Goal: Task Accomplishment & Management: Manage account settings

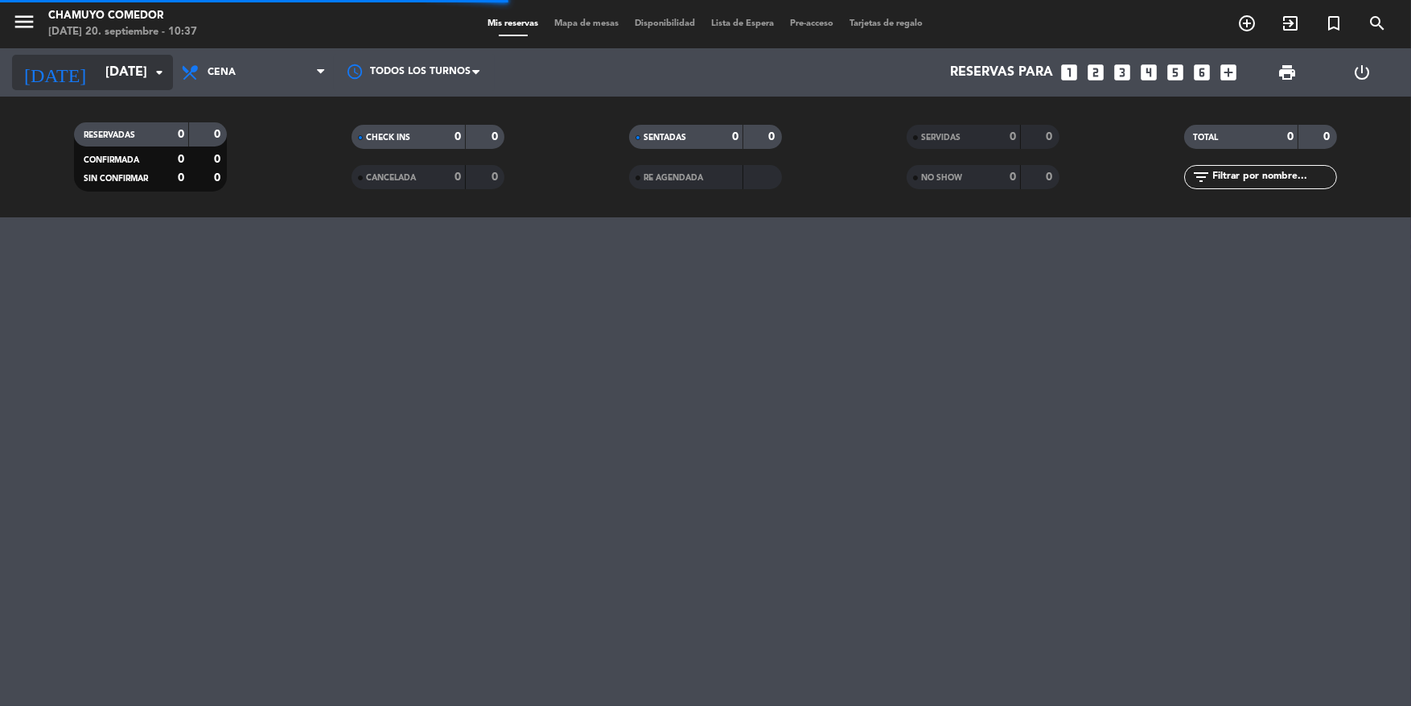
click at [144, 60] on input "[DATE]" at bounding box center [182, 72] width 170 height 31
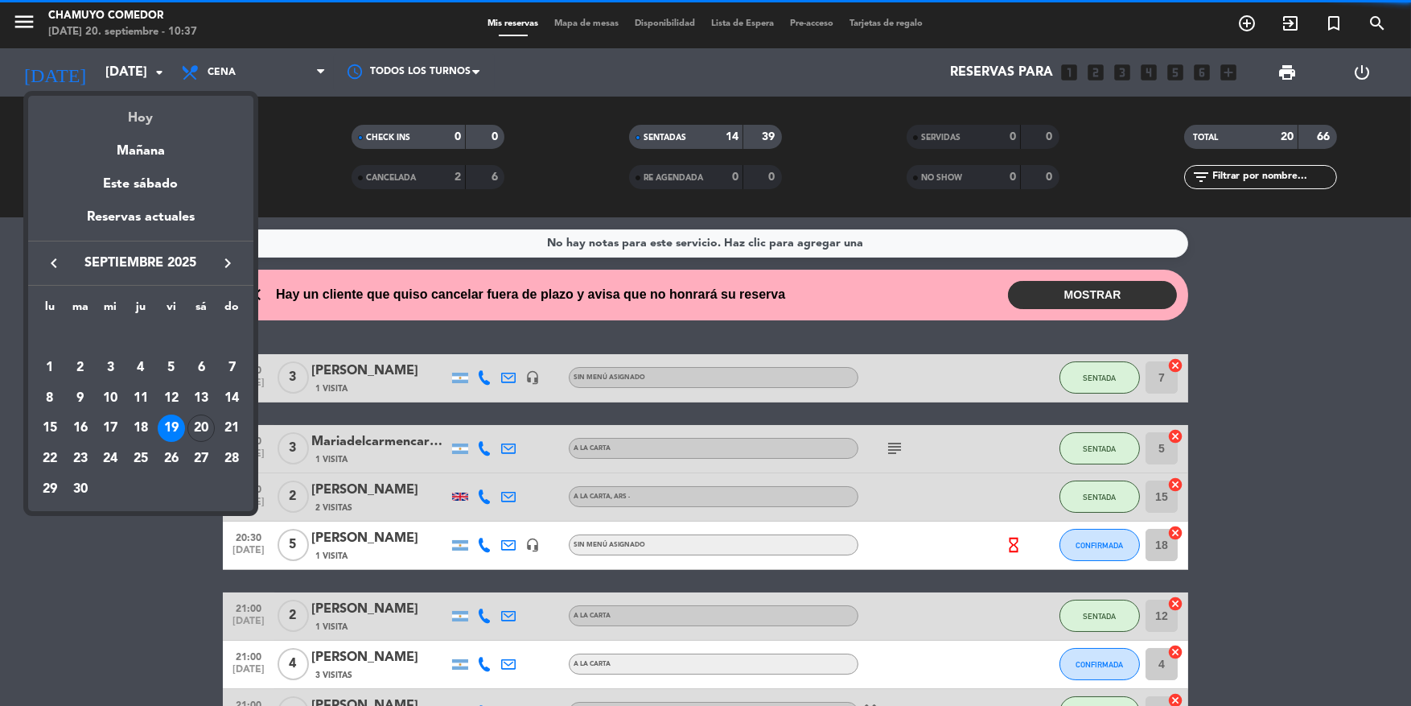
click at [133, 121] on div "Hoy" at bounding box center [140, 112] width 225 height 33
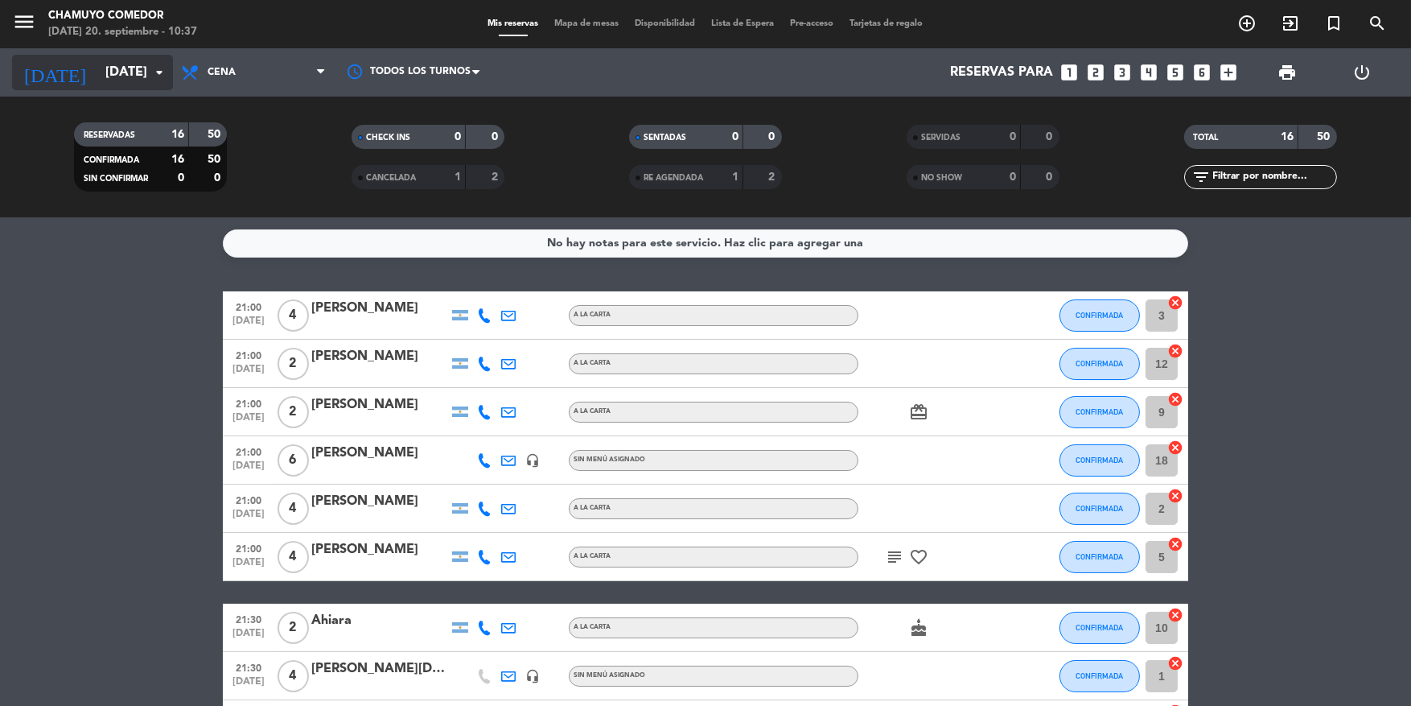
click at [102, 77] on input "[DATE]" at bounding box center [182, 72] width 170 height 31
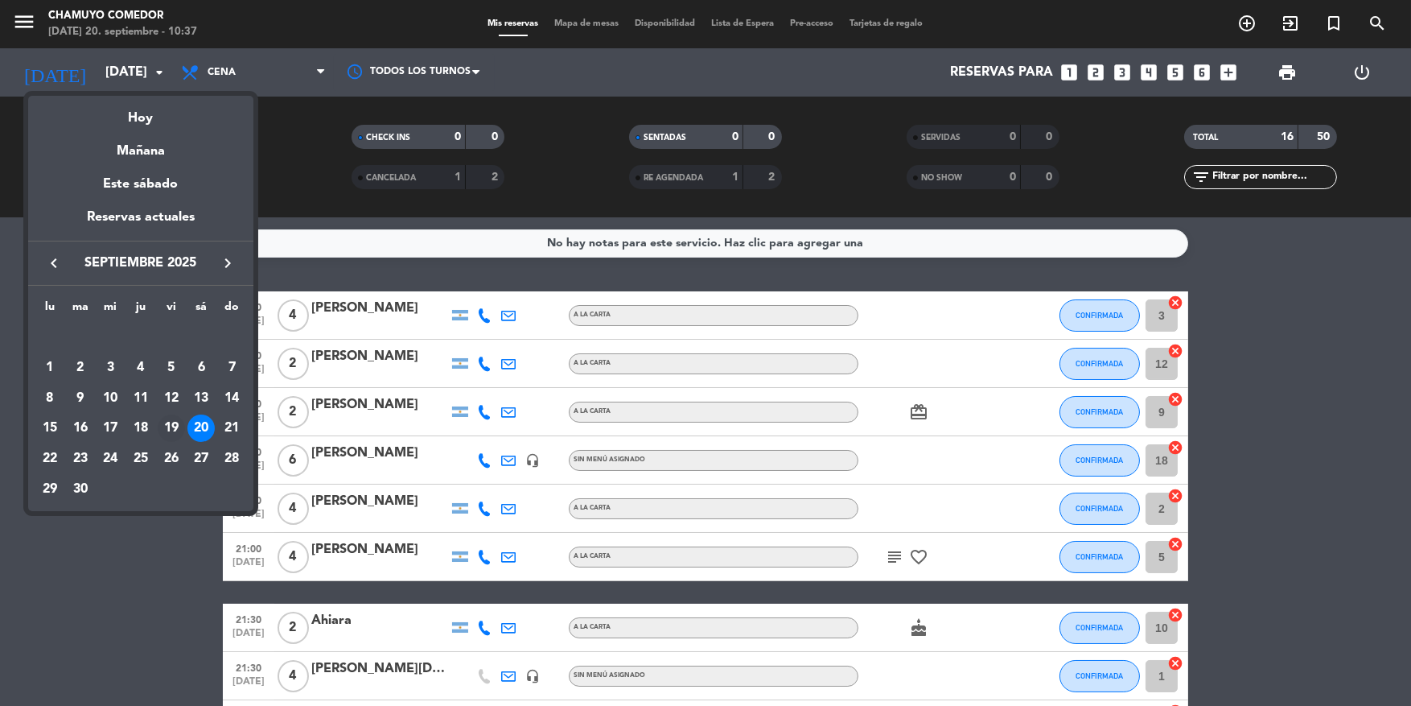
click at [175, 423] on div "19" at bounding box center [171, 427] width 27 height 27
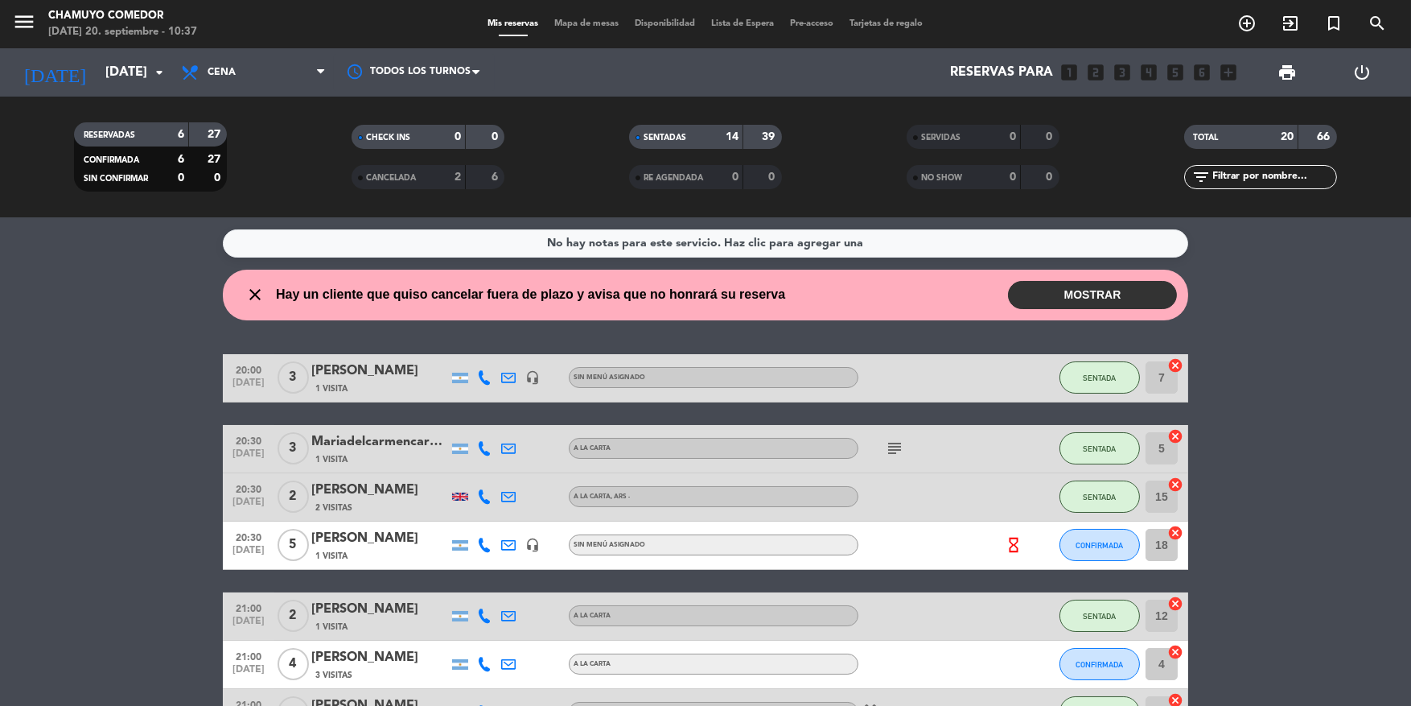
click at [1086, 297] on button "MOSTRAR" at bounding box center [1092, 295] width 169 height 28
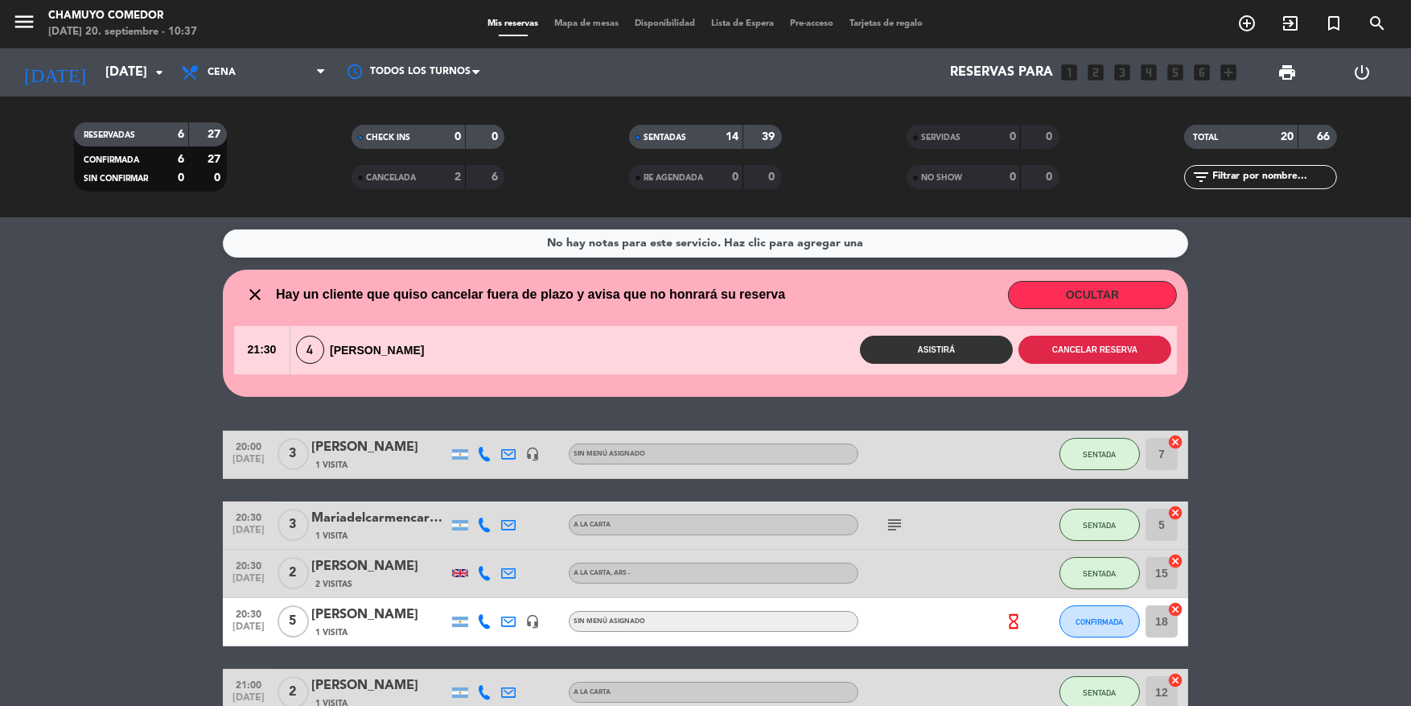
click at [1062, 349] on button "Cancelar reserva" at bounding box center [1095, 350] width 153 height 28
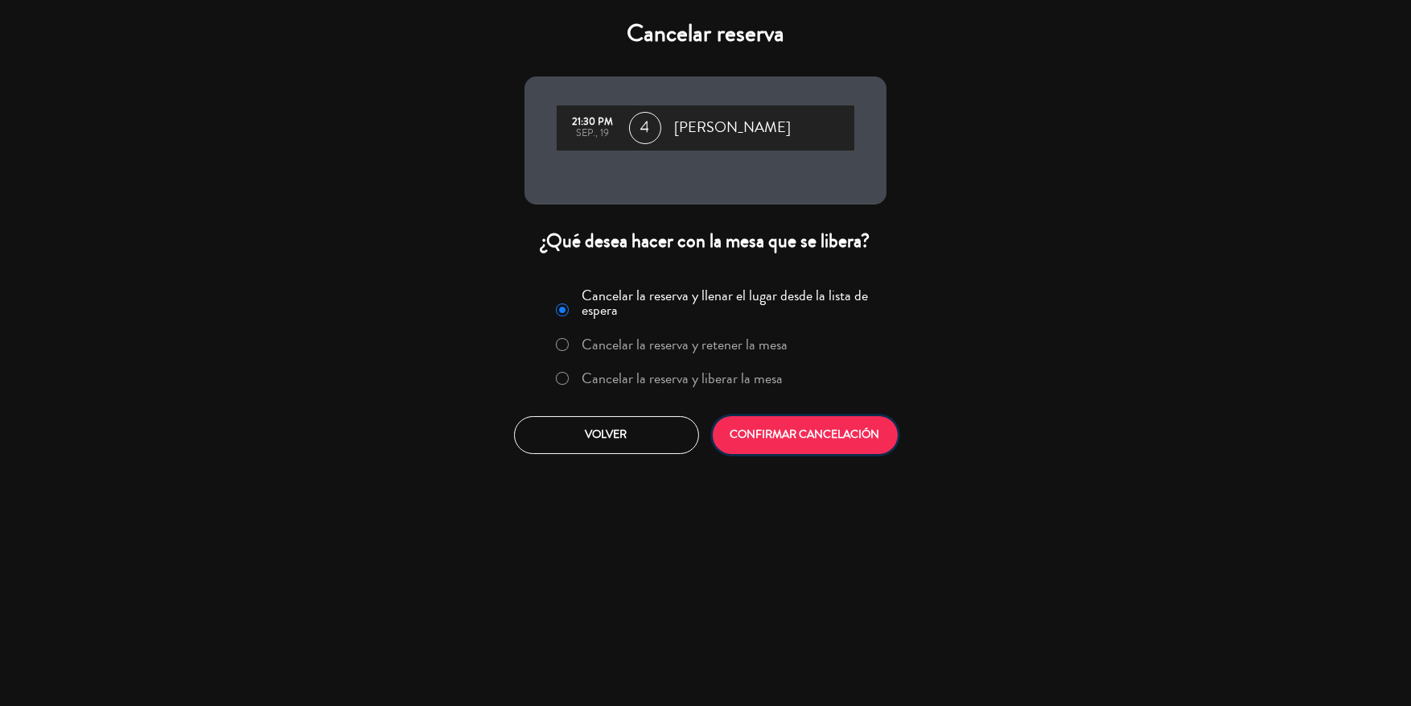
click at [797, 426] on button "CONFIRMAR CANCELACIÓN" at bounding box center [805, 435] width 185 height 38
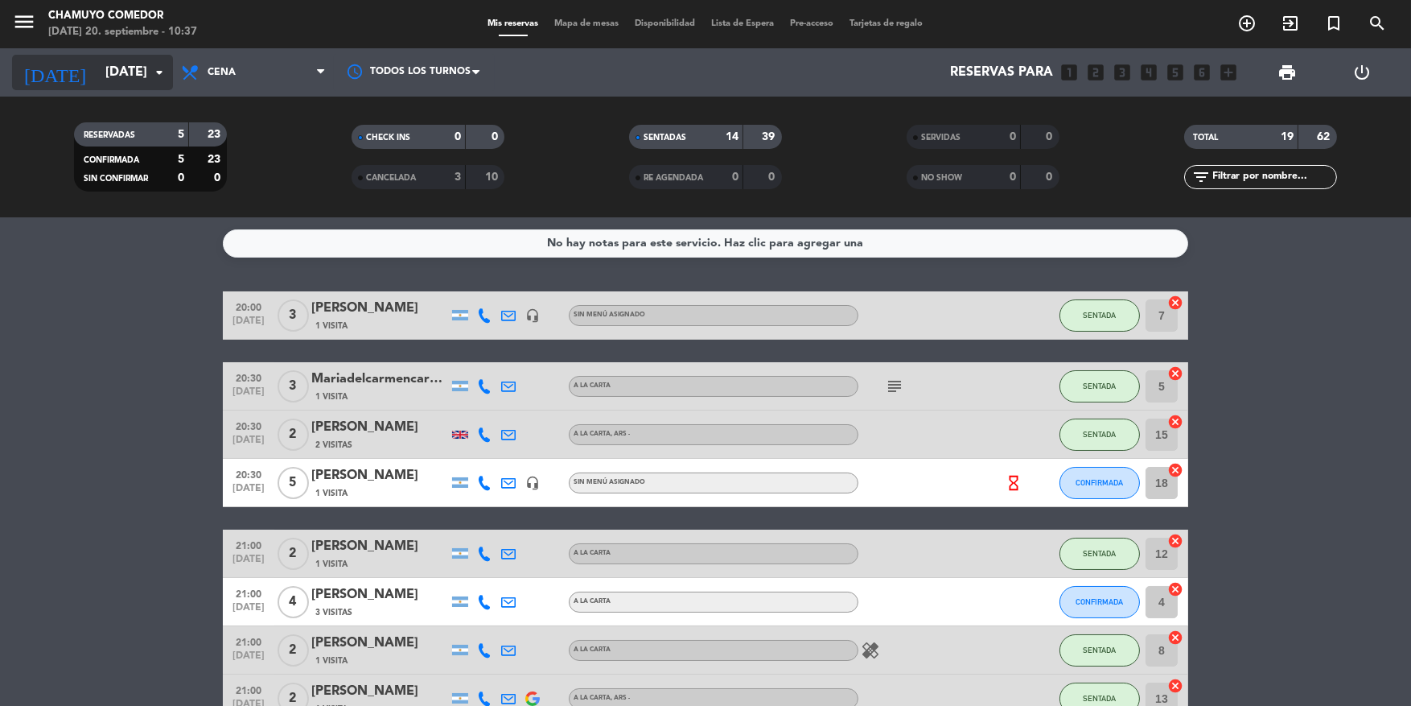
click at [140, 56] on div "[DATE] [DATE] arrow_drop_down" at bounding box center [92, 72] width 161 height 35
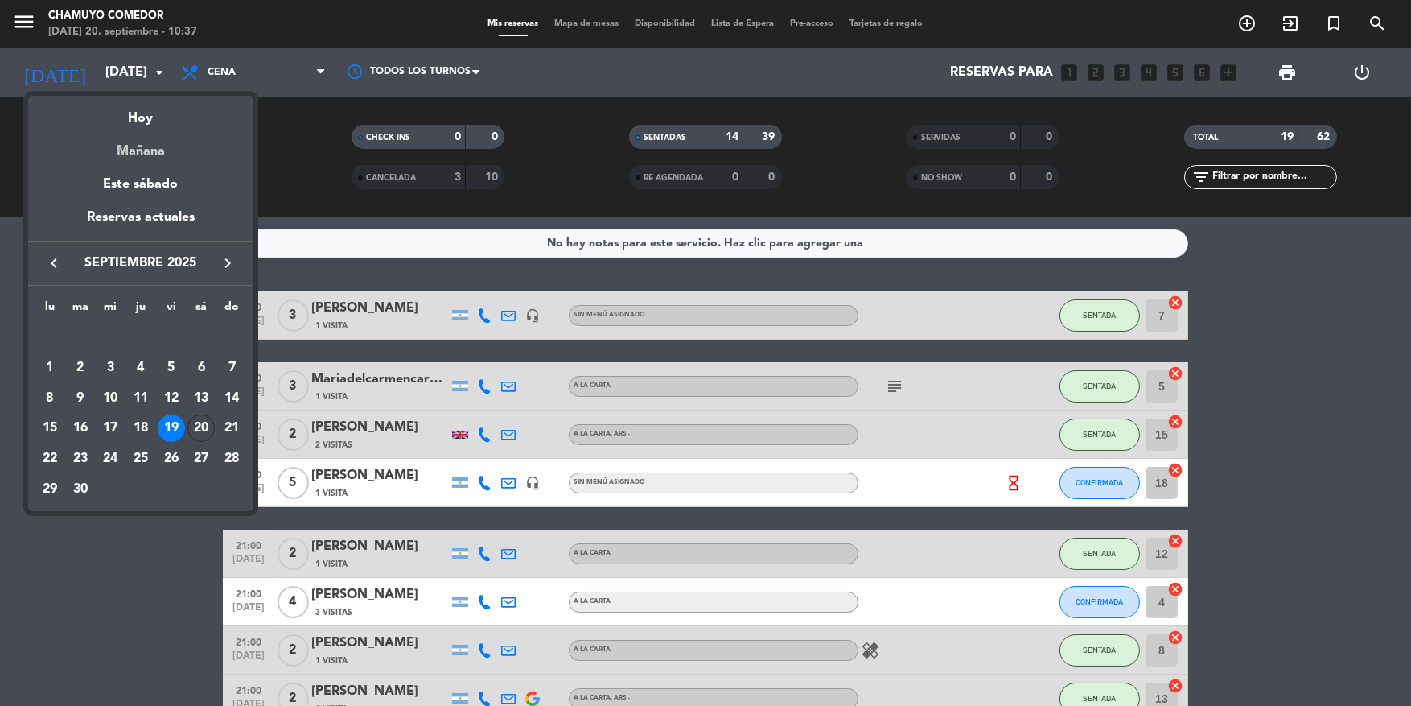
click at [148, 146] on div "Mañana" at bounding box center [140, 145] width 225 height 33
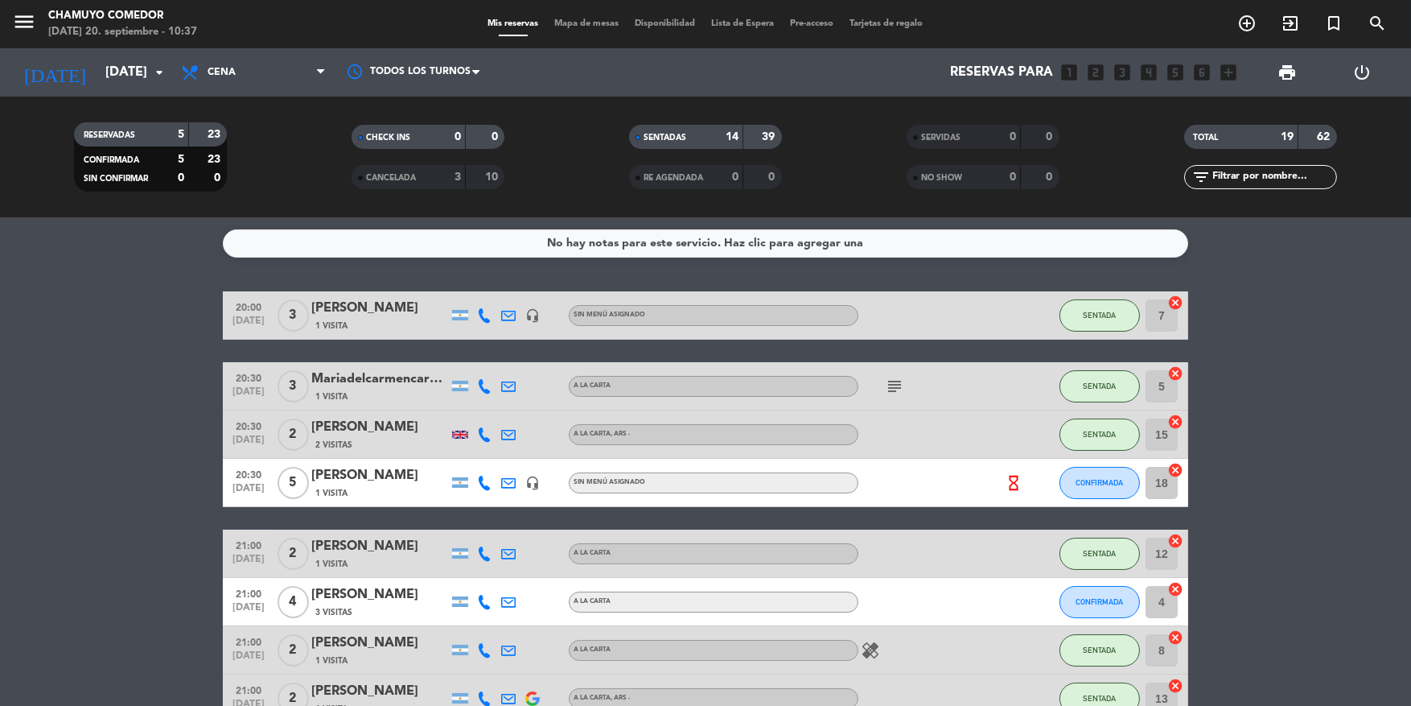
type input "[DATE]"
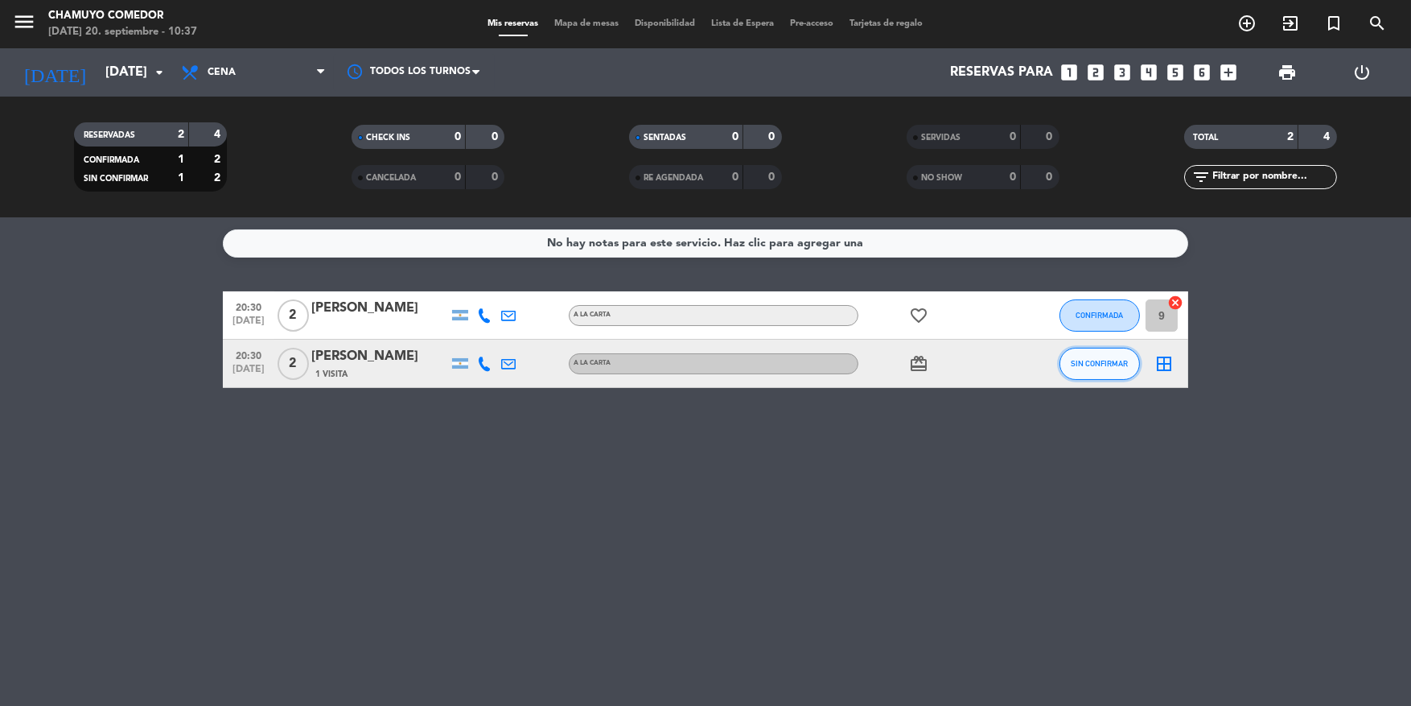
click at [1098, 360] on span "SIN CONFIRMAR" at bounding box center [1100, 363] width 57 height 9
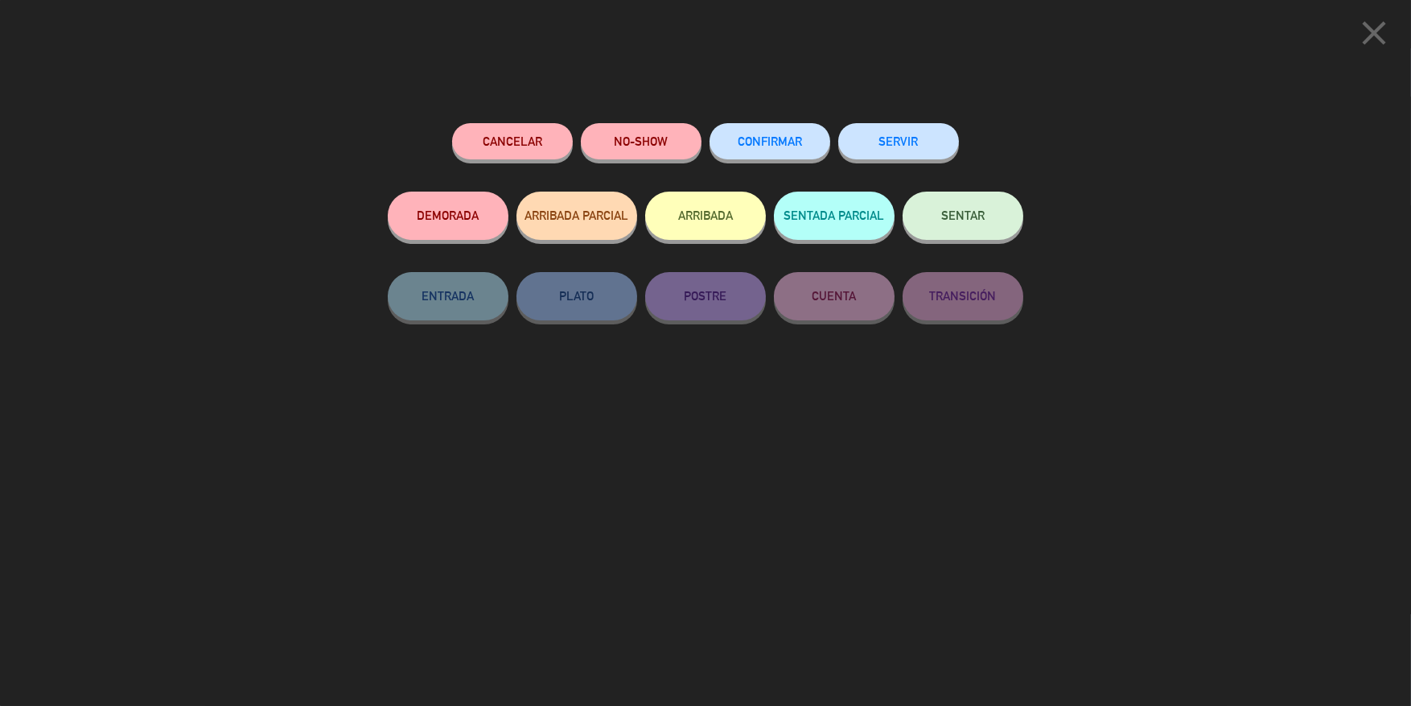
click at [774, 140] on span "CONFIRMAR" at bounding box center [770, 141] width 64 height 14
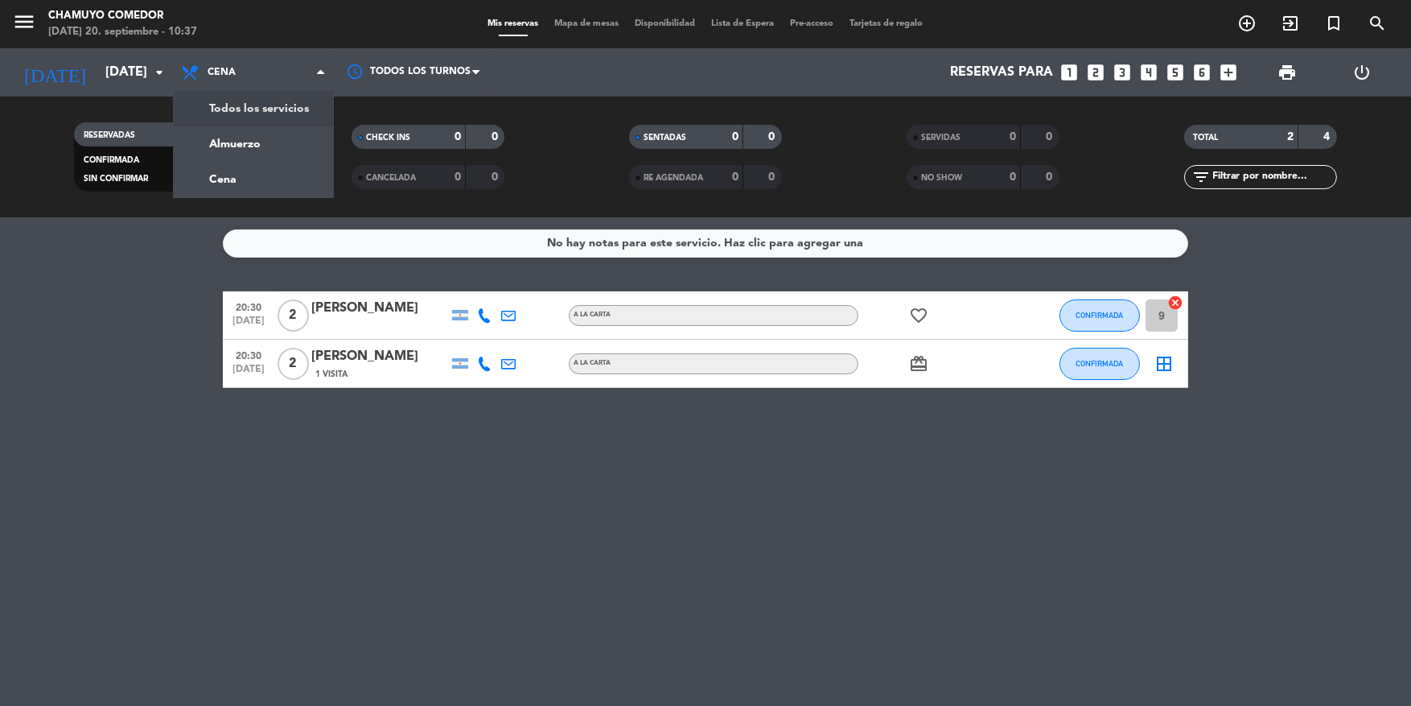
click at [281, 110] on div "menu Chamuyo Comedor [DATE] 20. septiembre - 10:37 Mis reservas Mapa de mesas D…" at bounding box center [705, 108] width 1411 height 217
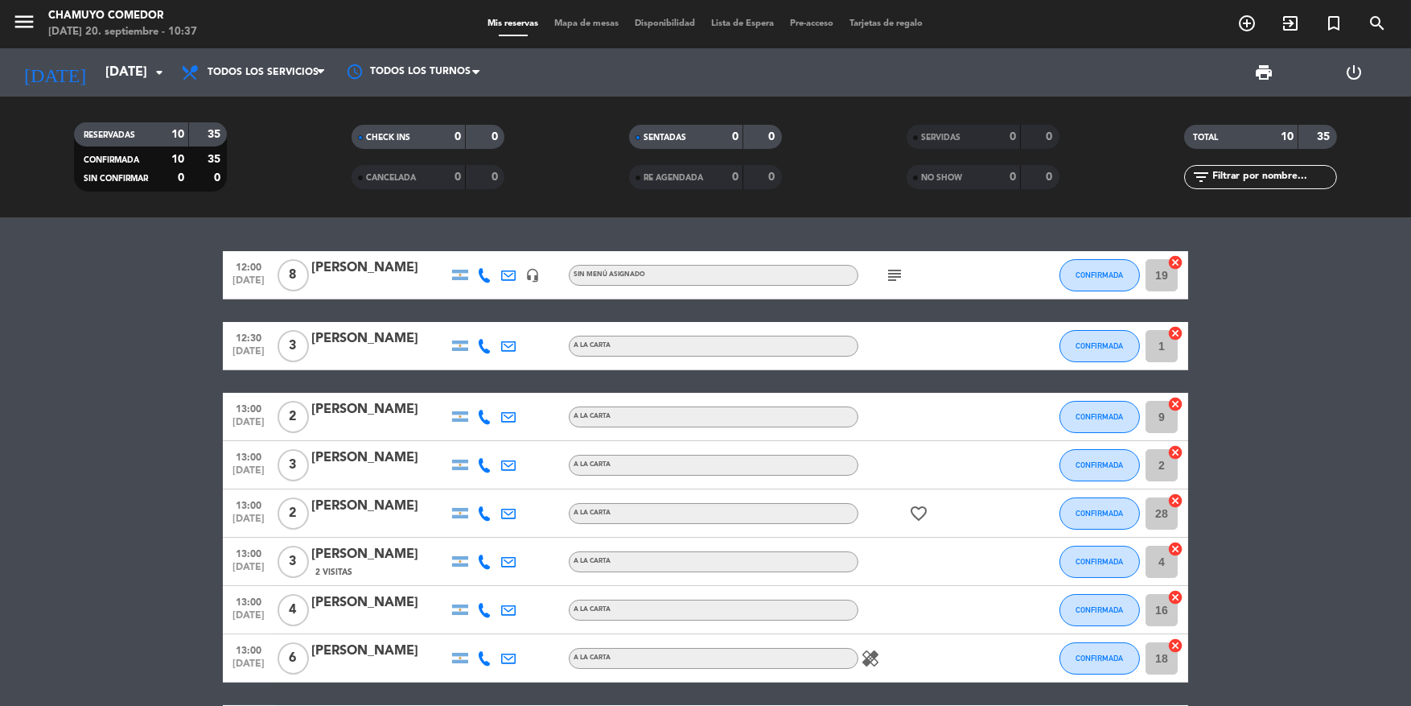
click at [292, 346] on span "3" at bounding box center [293, 346] width 31 height 32
click at [335, 344] on div "[PERSON_NAME]" at bounding box center [379, 338] width 137 height 21
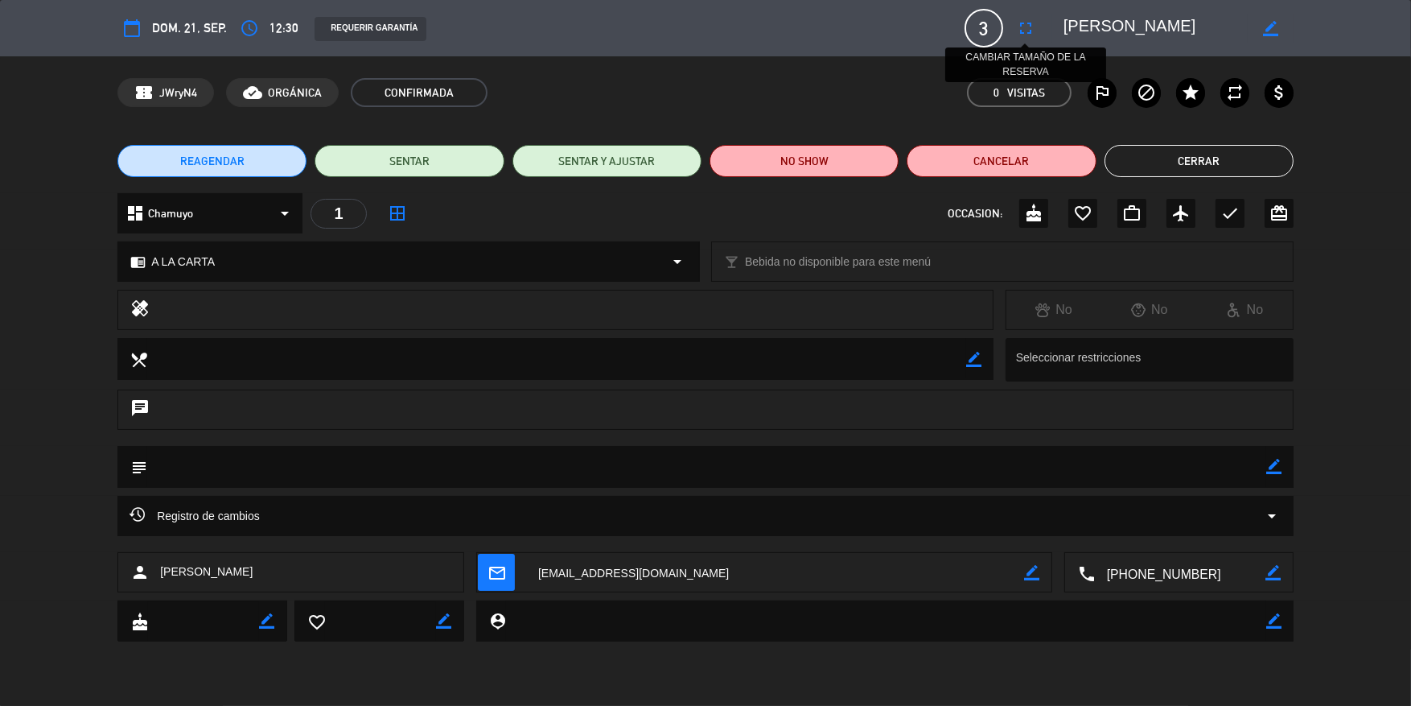
click at [1025, 31] on icon "fullscreen" at bounding box center [1025, 28] width 19 height 19
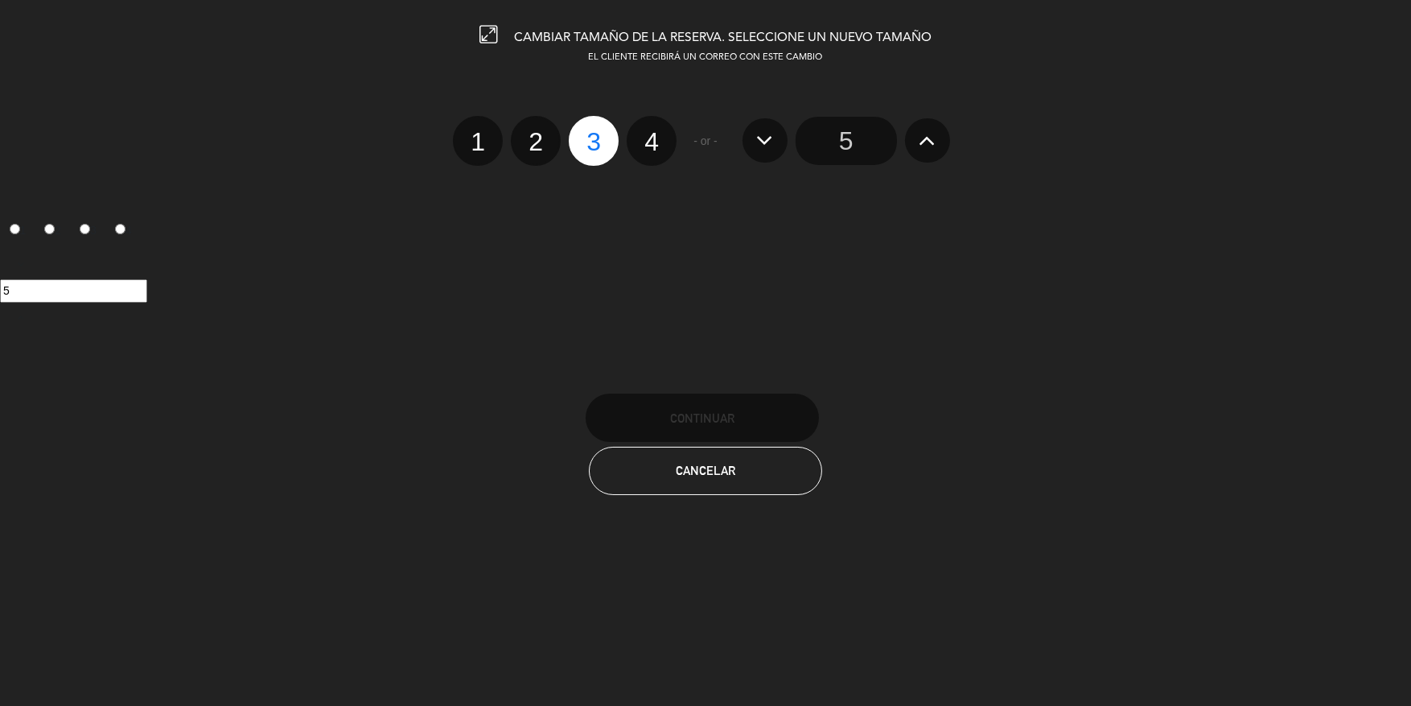
drag, startPoint x: 658, startPoint y: 137, endPoint x: 703, endPoint y: 461, distance: 327.4
click at [658, 149] on label "4" at bounding box center [652, 141] width 50 height 50
click at [655, 133] on input "4" at bounding box center [650, 127] width 10 height 10
radio input "true"
radio input "false"
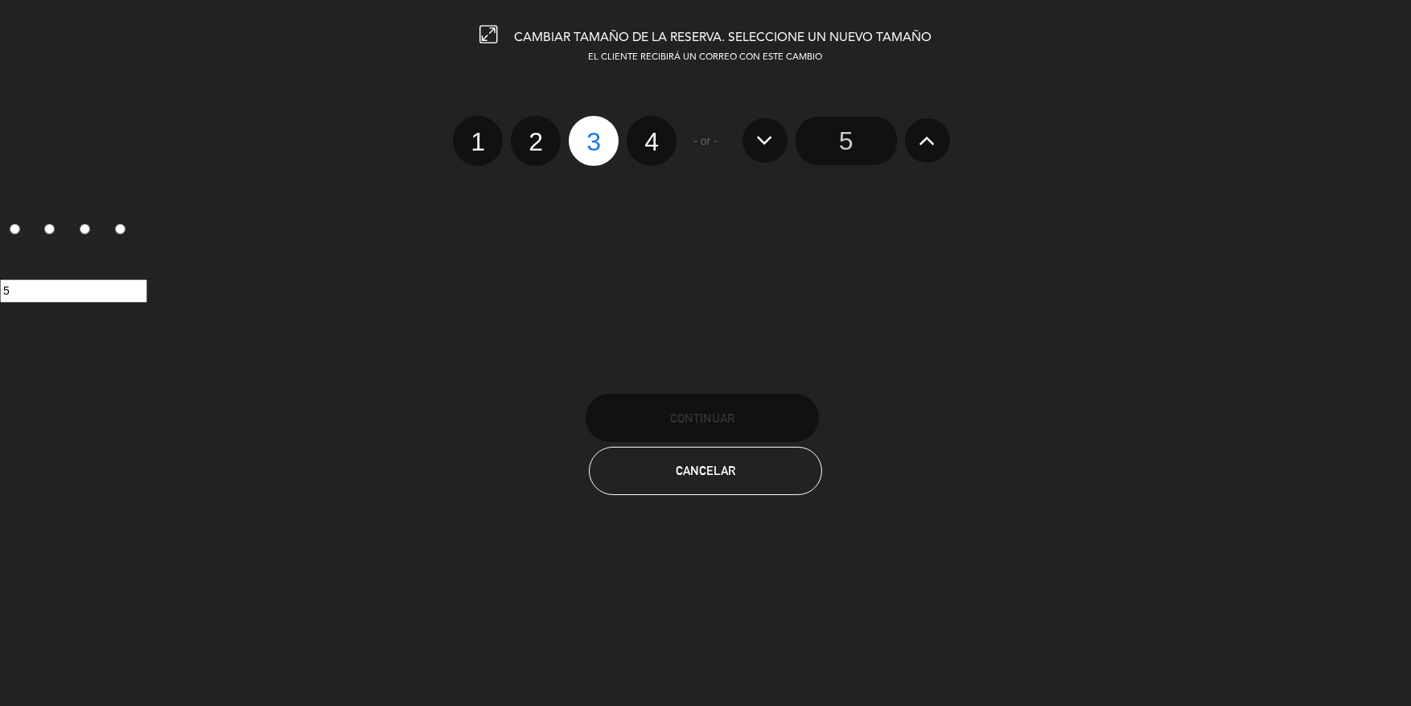
radio input "false"
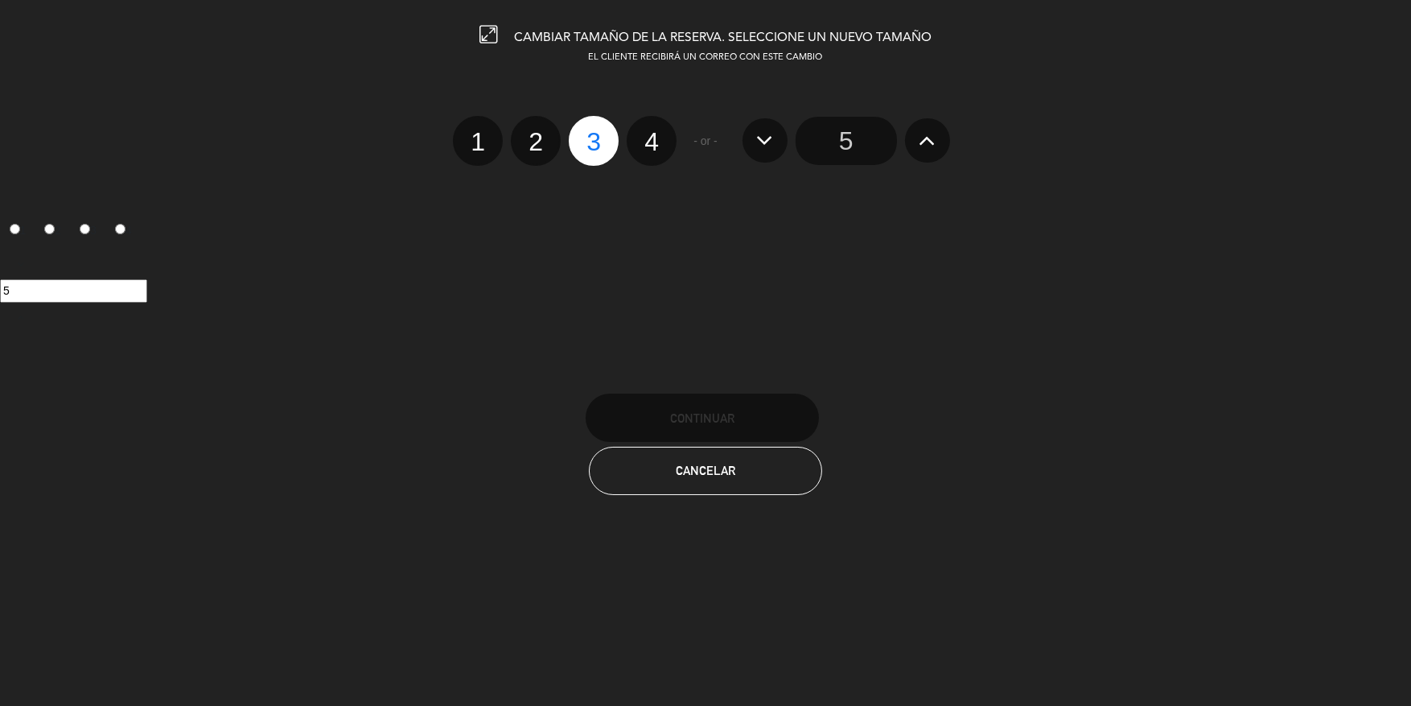
radio input "true"
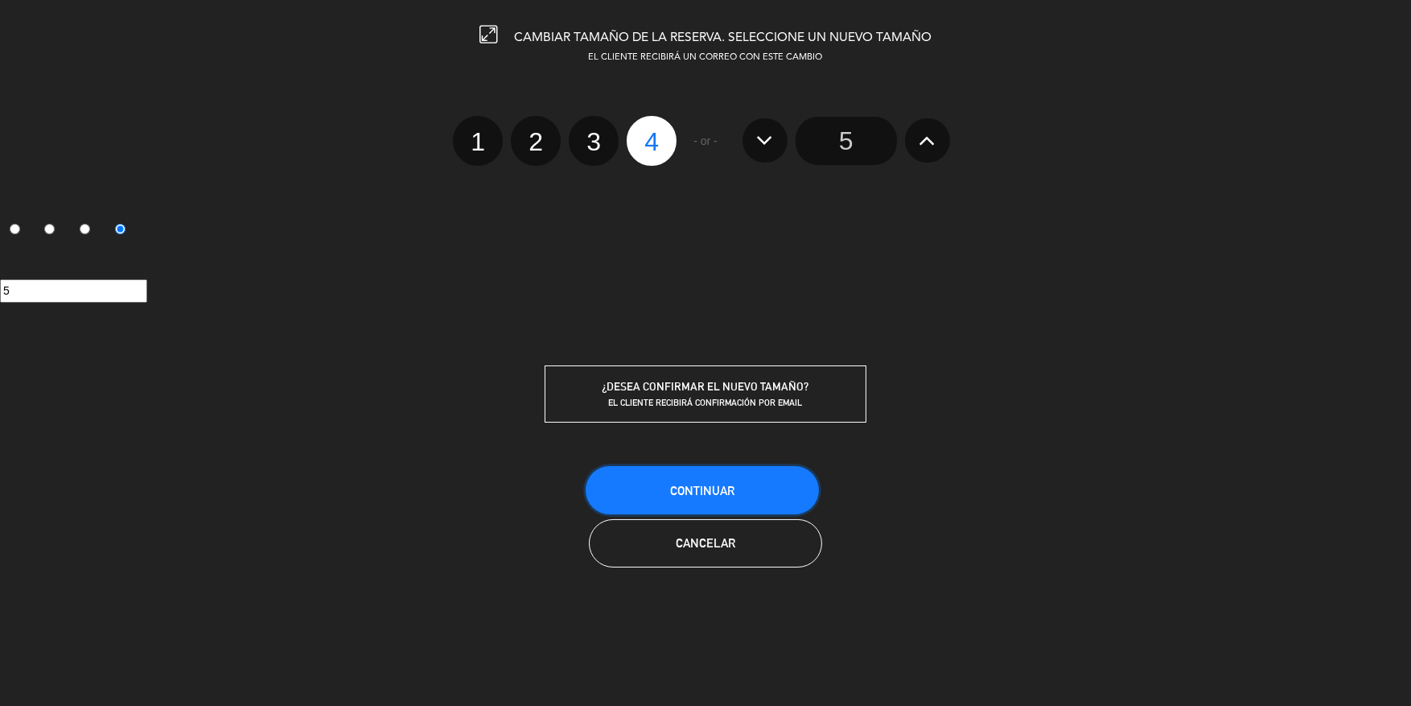
click at [711, 484] on span "Continuar" at bounding box center [702, 491] width 64 height 14
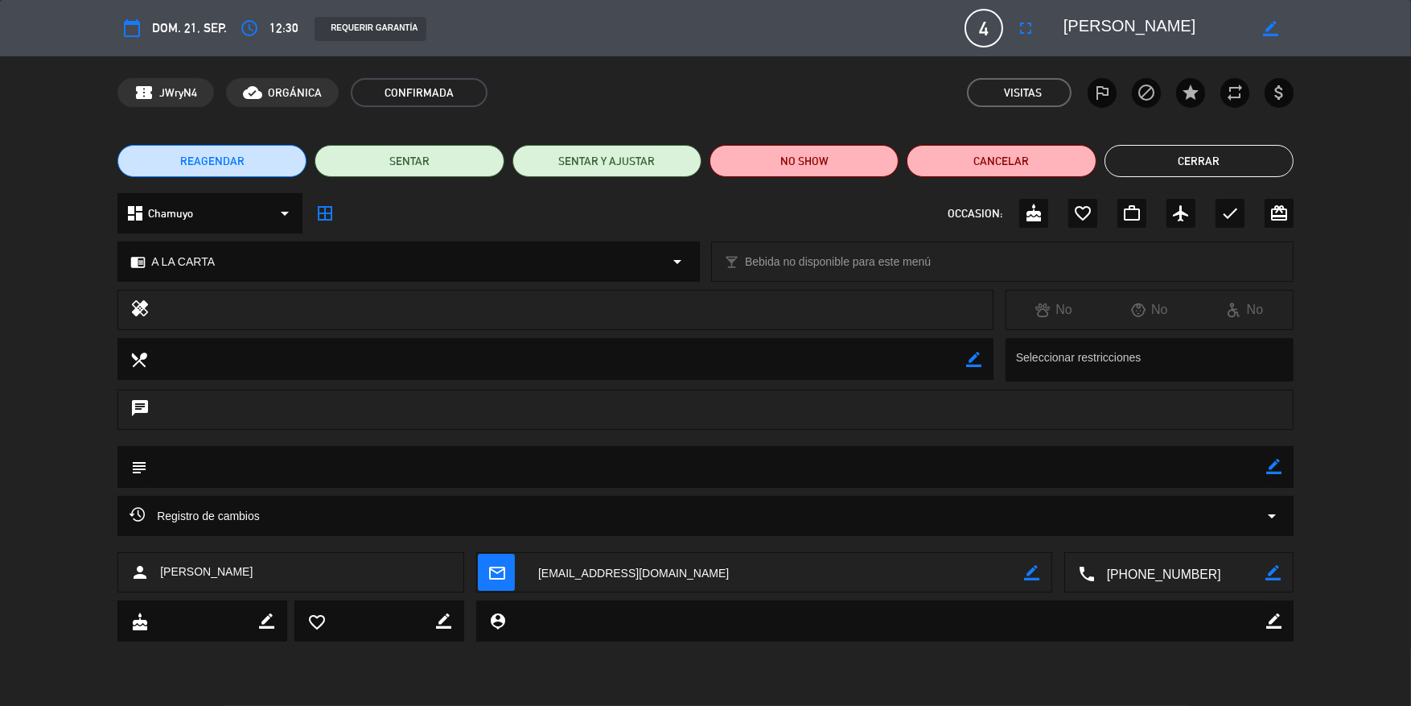
click at [1199, 165] on button "Cerrar" at bounding box center [1199, 161] width 189 height 32
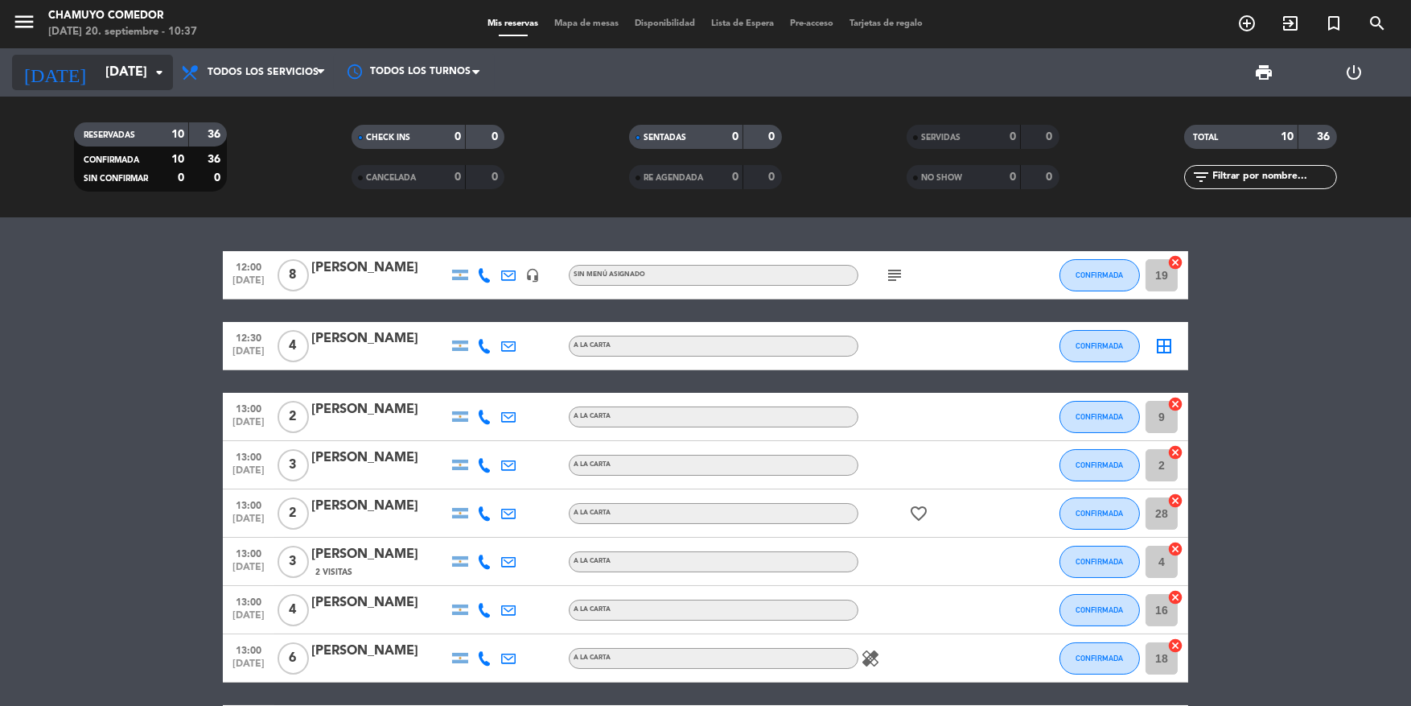
click at [120, 56] on div "[DATE] [DATE] arrow_drop_down" at bounding box center [92, 72] width 161 height 35
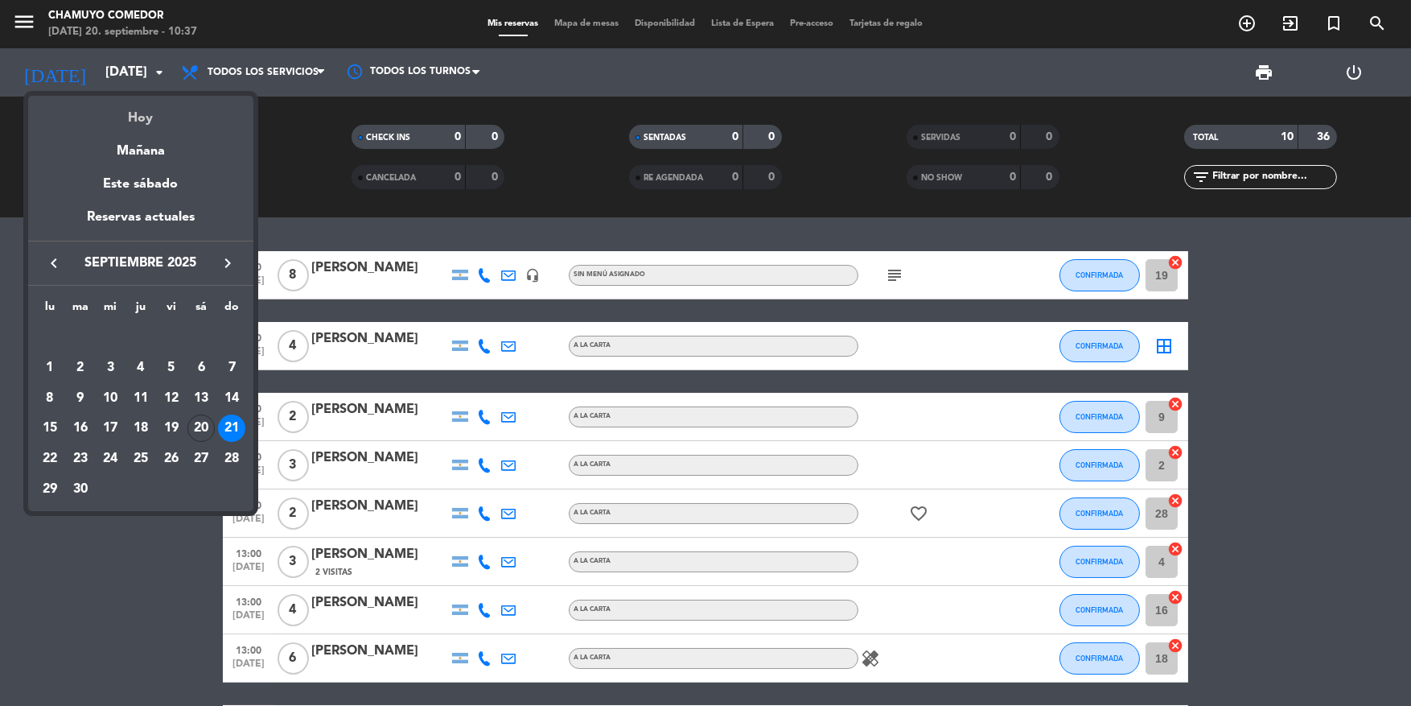
click at [134, 113] on div "Hoy" at bounding box center [140, 112] width 225 height 33
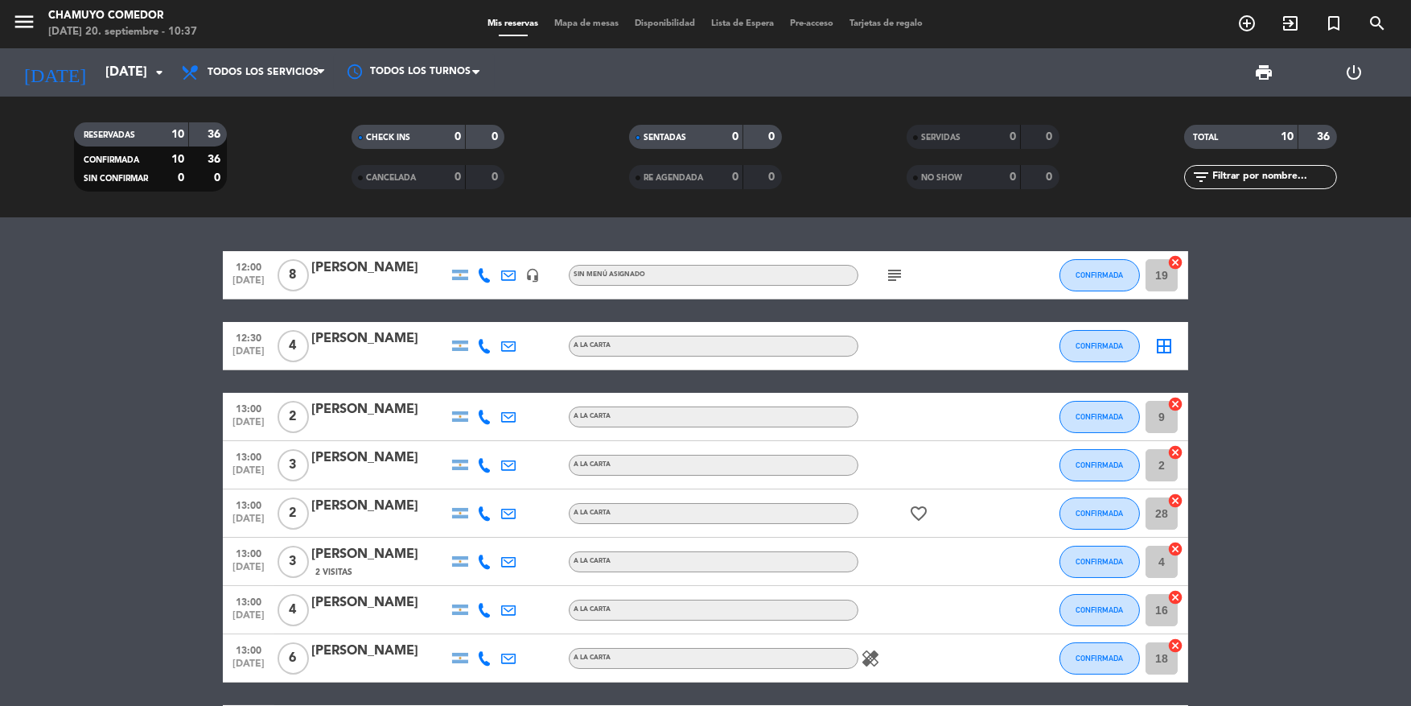
type input "[DATE]"
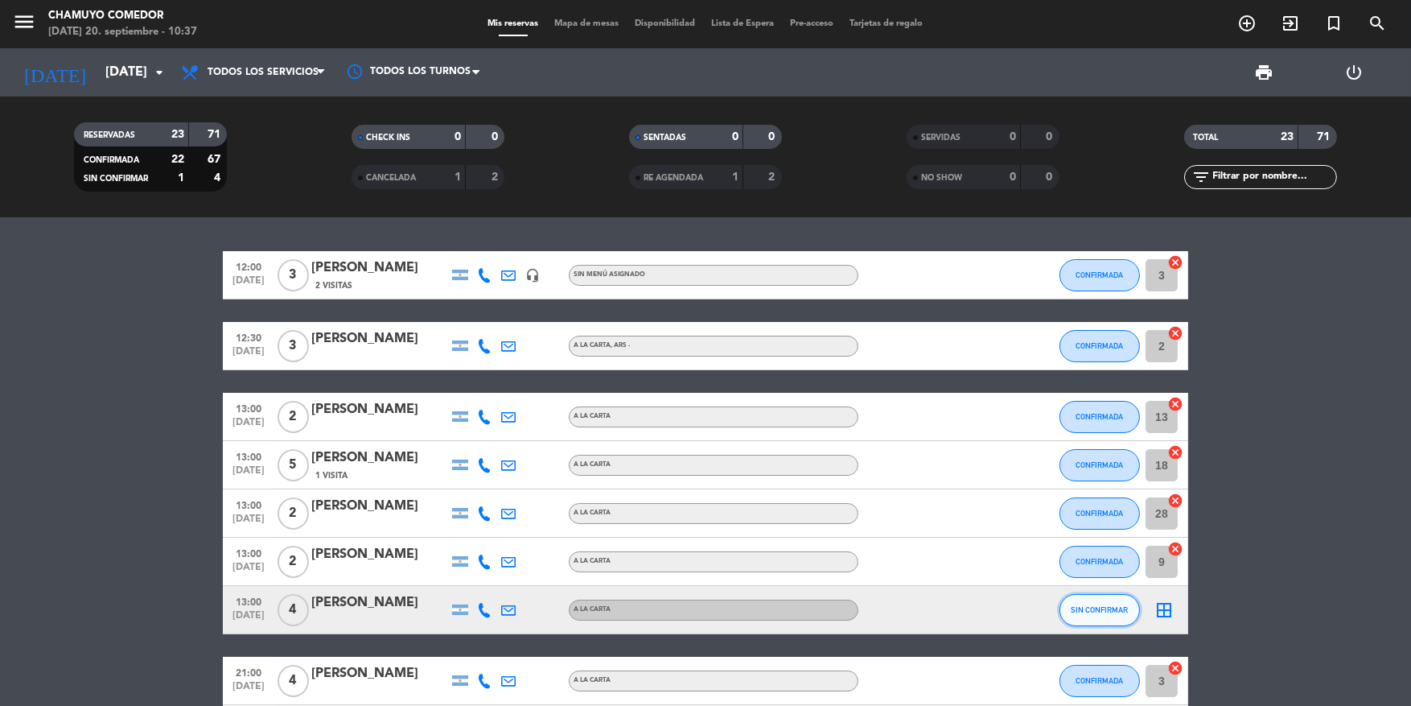
click at [1101, 597] on button "SIN CONFIRMAR" at bounding box center [1100, 610] width 80 height 32
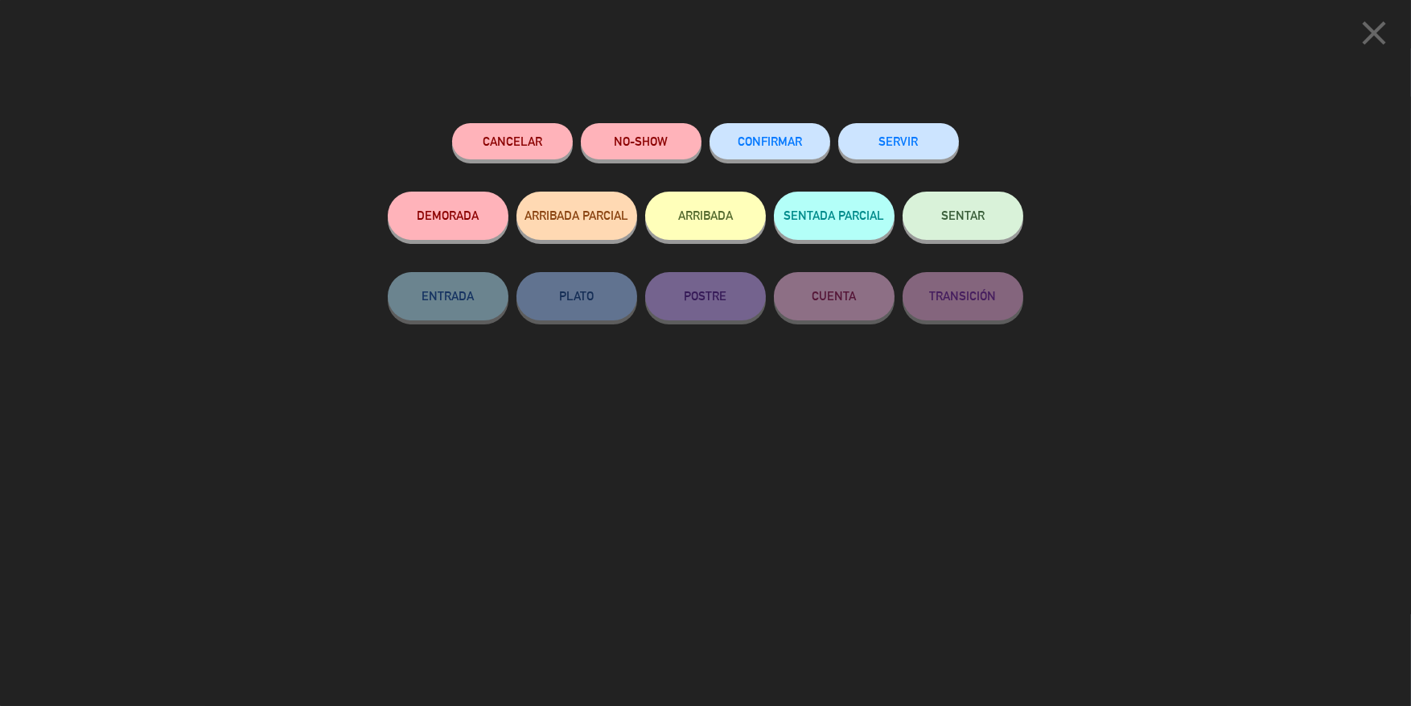
click at [772, 127] on button "CONFIRMAR" at bounding box center [770, 141] width 121 height 36
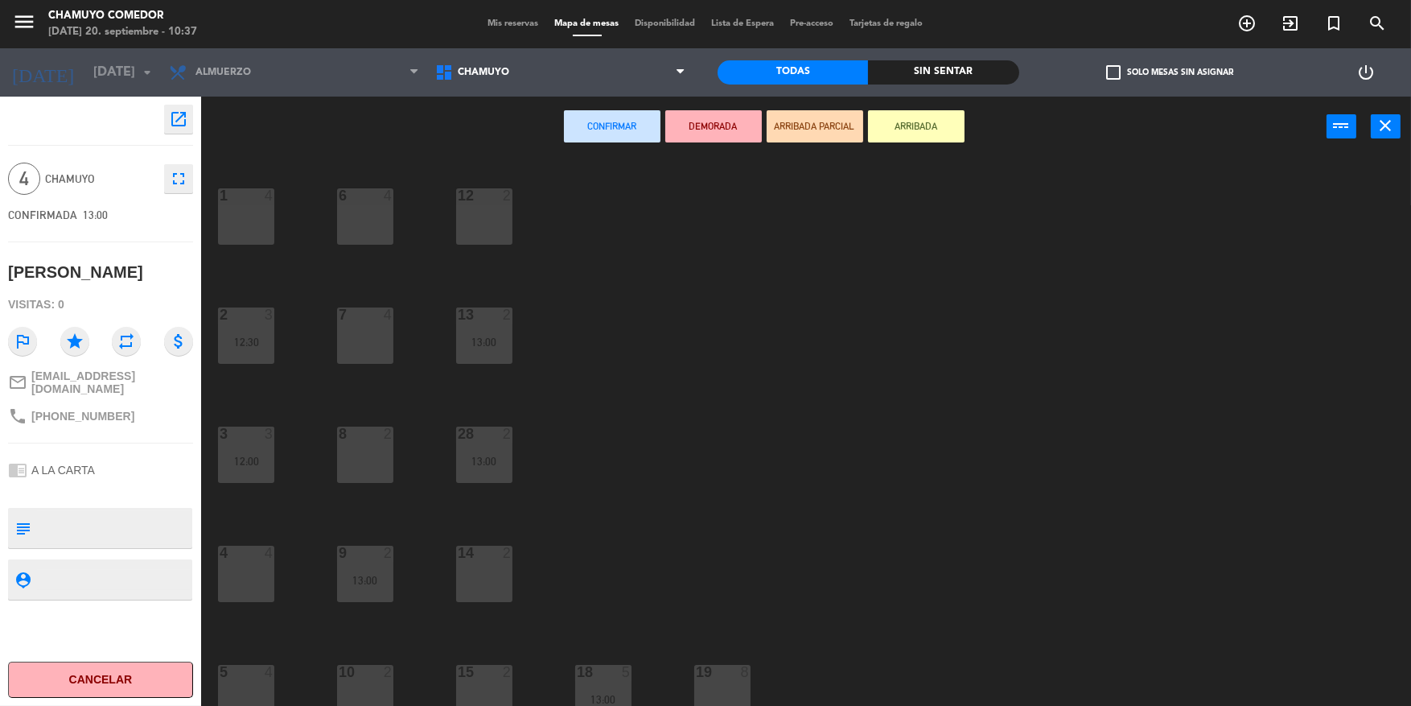
click at [250, 221] on div "1 4" at bounding box center [246, 216] width 56 height 56
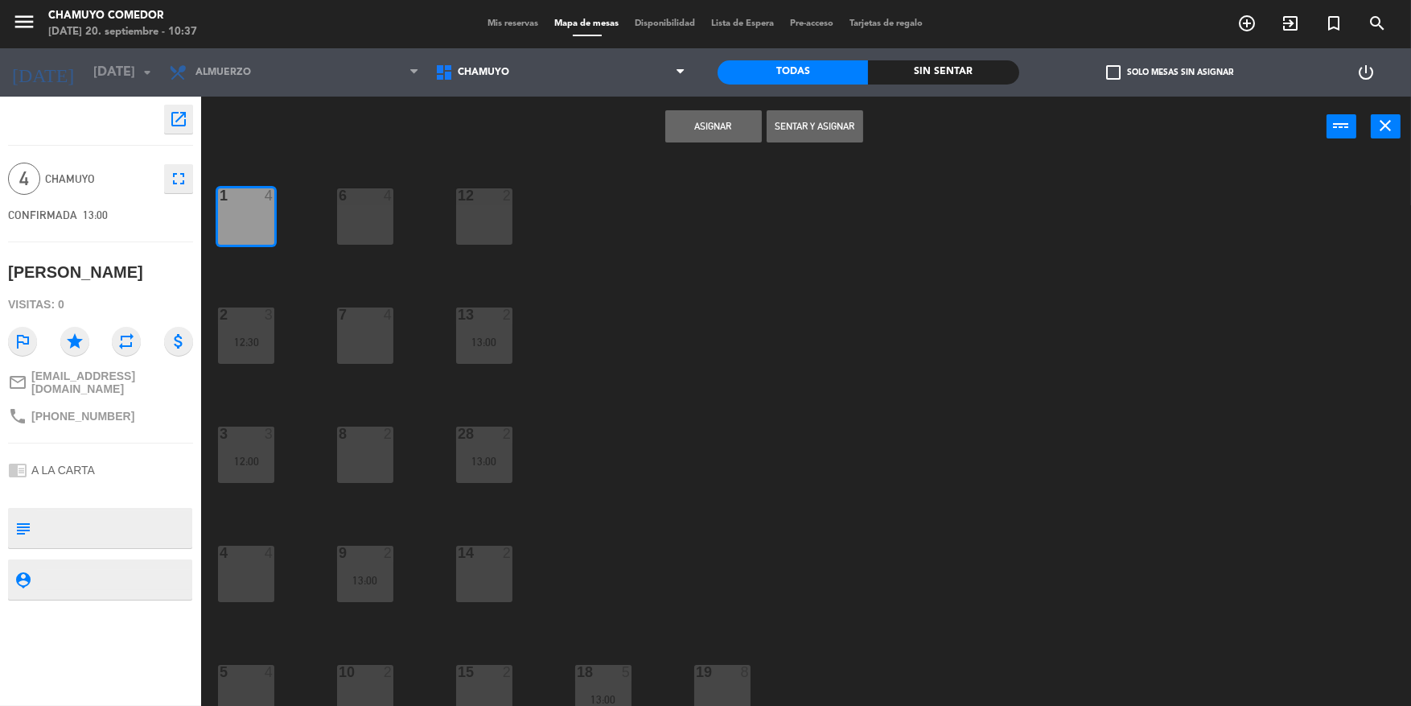
click at [702, 122] on button "Asignar" at bounding box center [713, 126] width 97 height 32
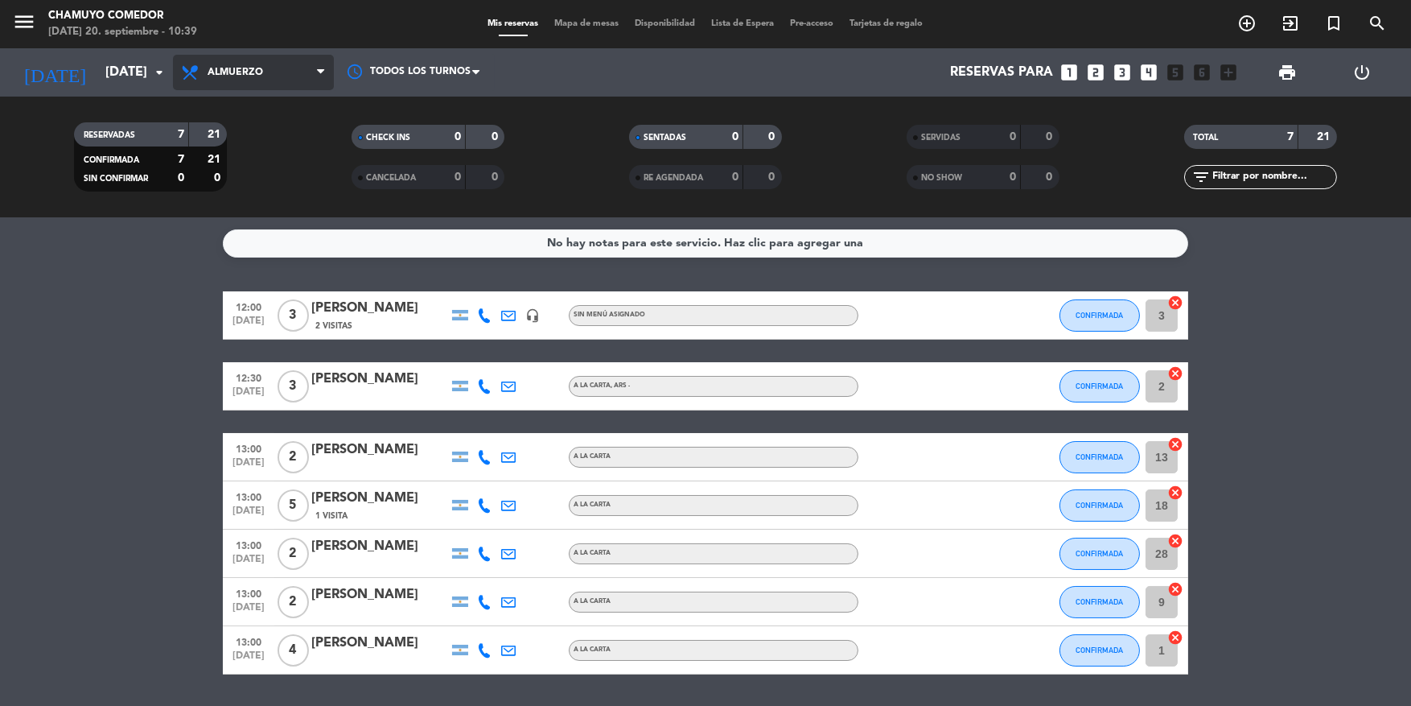
click at [253, 72] on span "Almuerzo" at bounding box center [236, 72] width 56 height 11
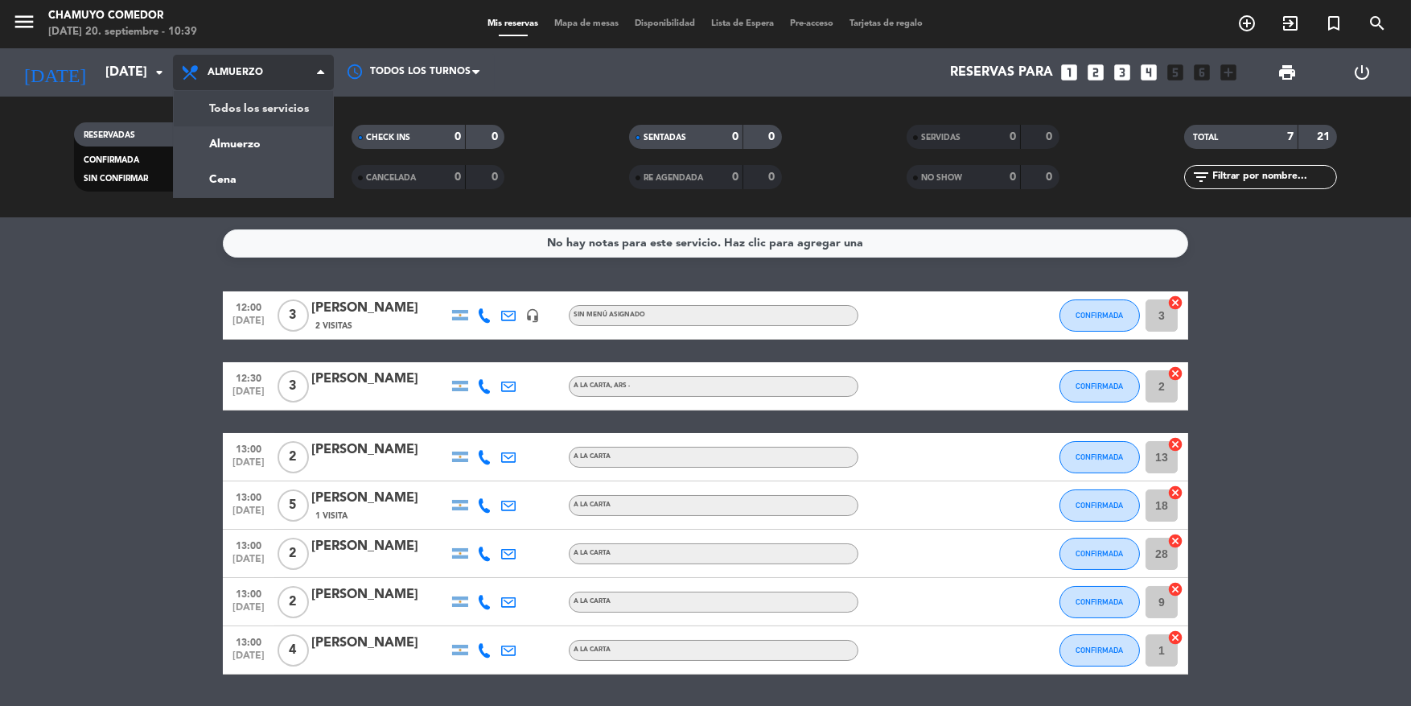
click at [256, 124] on div "menu Chamuyo Comedor [DATE] 20. septiembre - 10:39 Mis reservas Mapa de mesas D…" at bounding box center [705, 108] width 1411 height 217
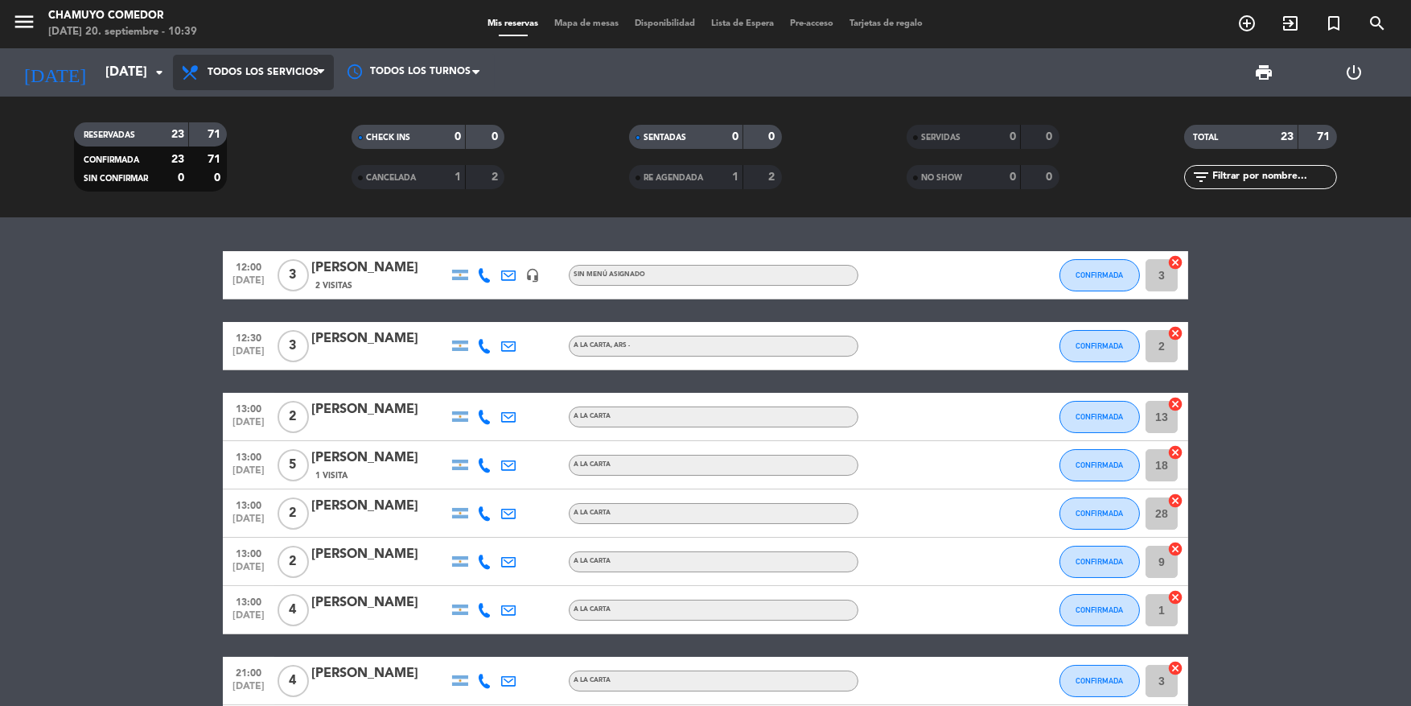
click at [257, 80] on span "Todos los servicios" at bounding box center [253, 72] width 161 height 35
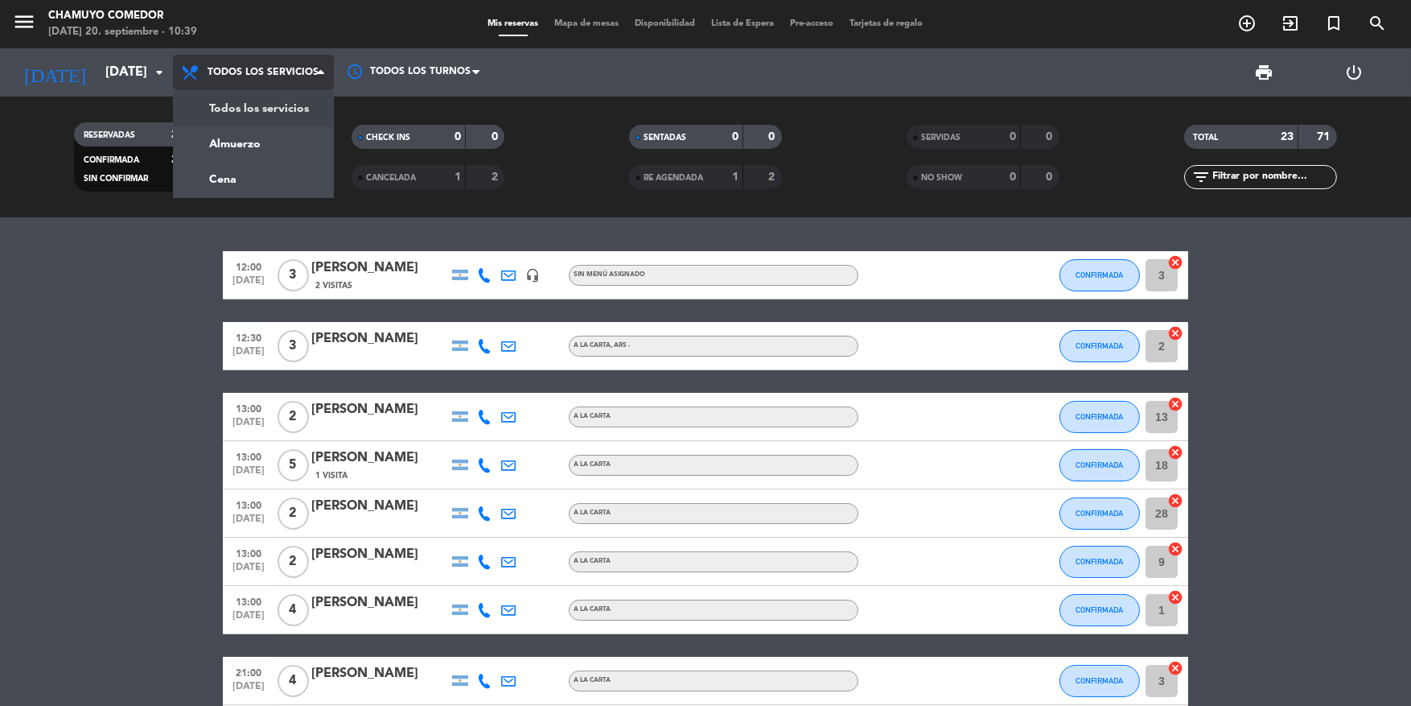
click at [249, 116] on div "menu Chamuyo Comedor [DATE] 20. septiembre - 10:39 Mis reservas Mapa de mesas D…" at bounding box center [705, 108] width 1411 height 217
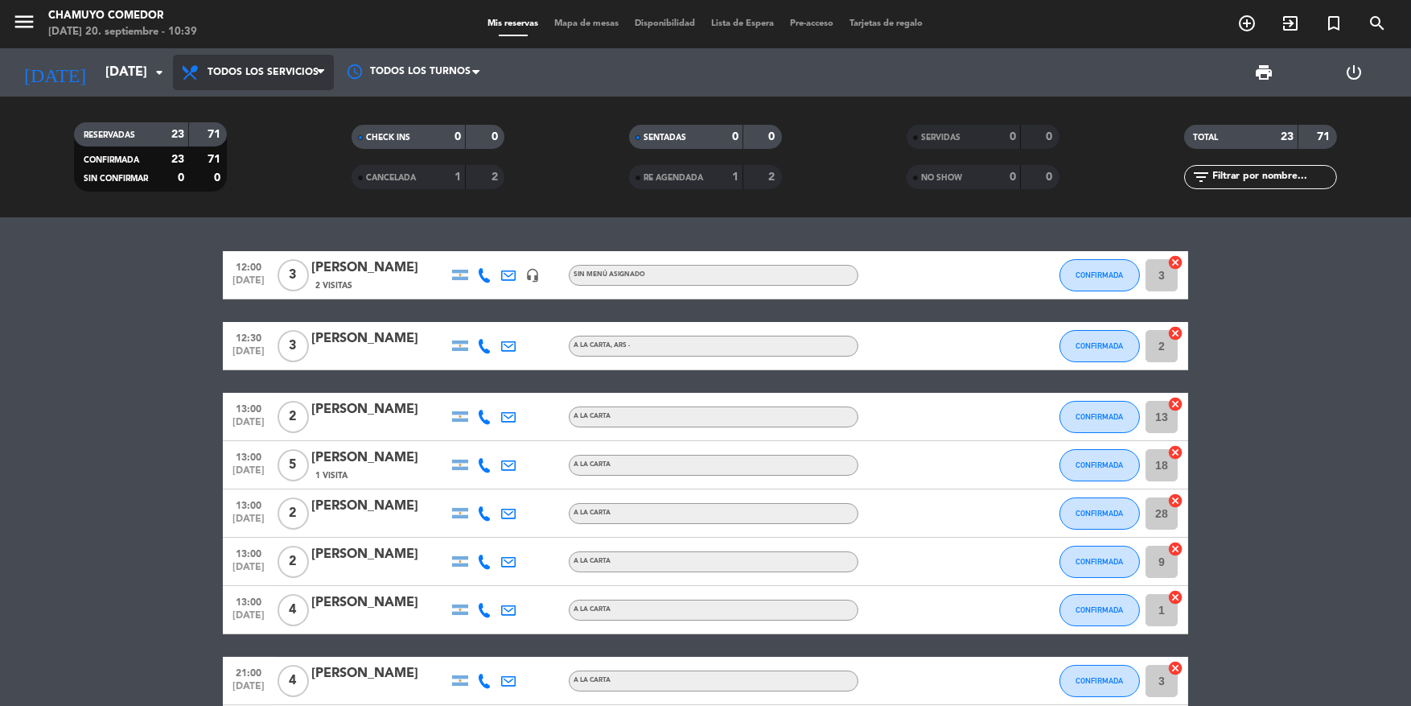
drag, startPoint x: 237, startPoint y: 56, endPoint x: 248, endPoint y: 103, distance: 48.0
click at [237, 60] on span "Todos los servicios" at bounding box center [253, 72] width 161 height 35
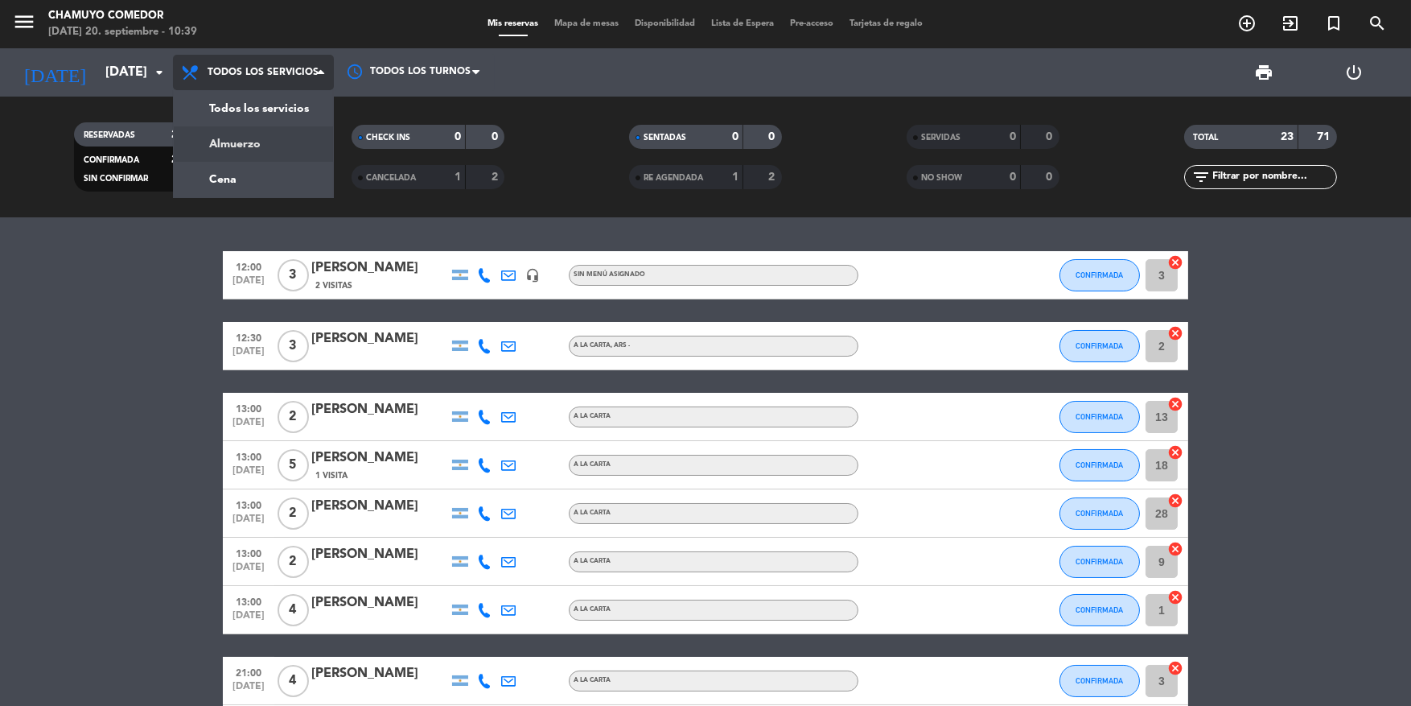
click at [248, 138] on div "menu Chamuyo Comedor [DATE] 20. septiembre - 10:39 Mis reservas Mapa de mesas D…" at bounding box center [705, 108] width 1411 height 217
